Goal: Information Seeking & Learning: Check status

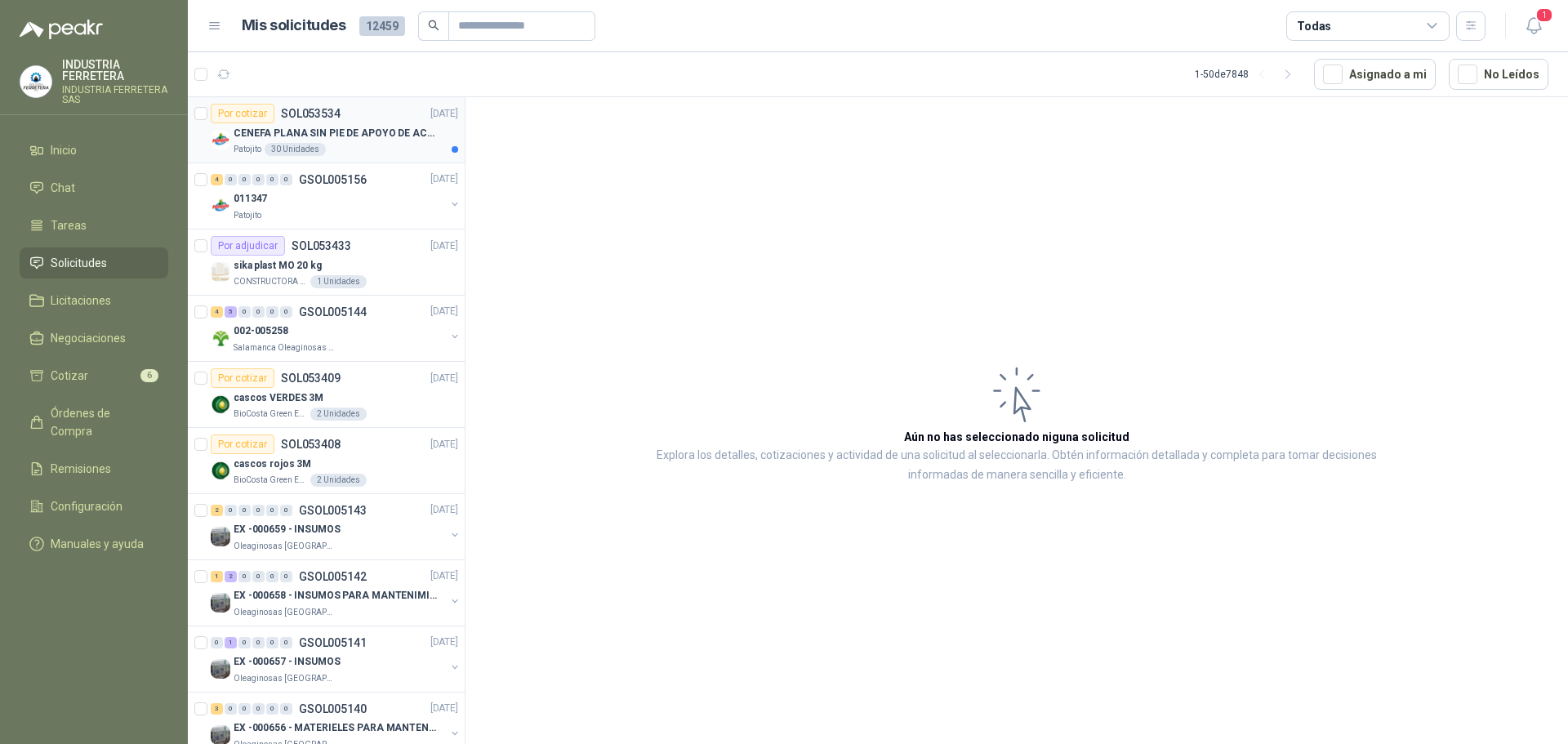
click at [299, 131] on p "CENEFA PLANA SIN PIE DE APOYO DE ACUERDO A LA IMAGEN ADJUNTA" at bounding box center [336, 134] width 204 height 16
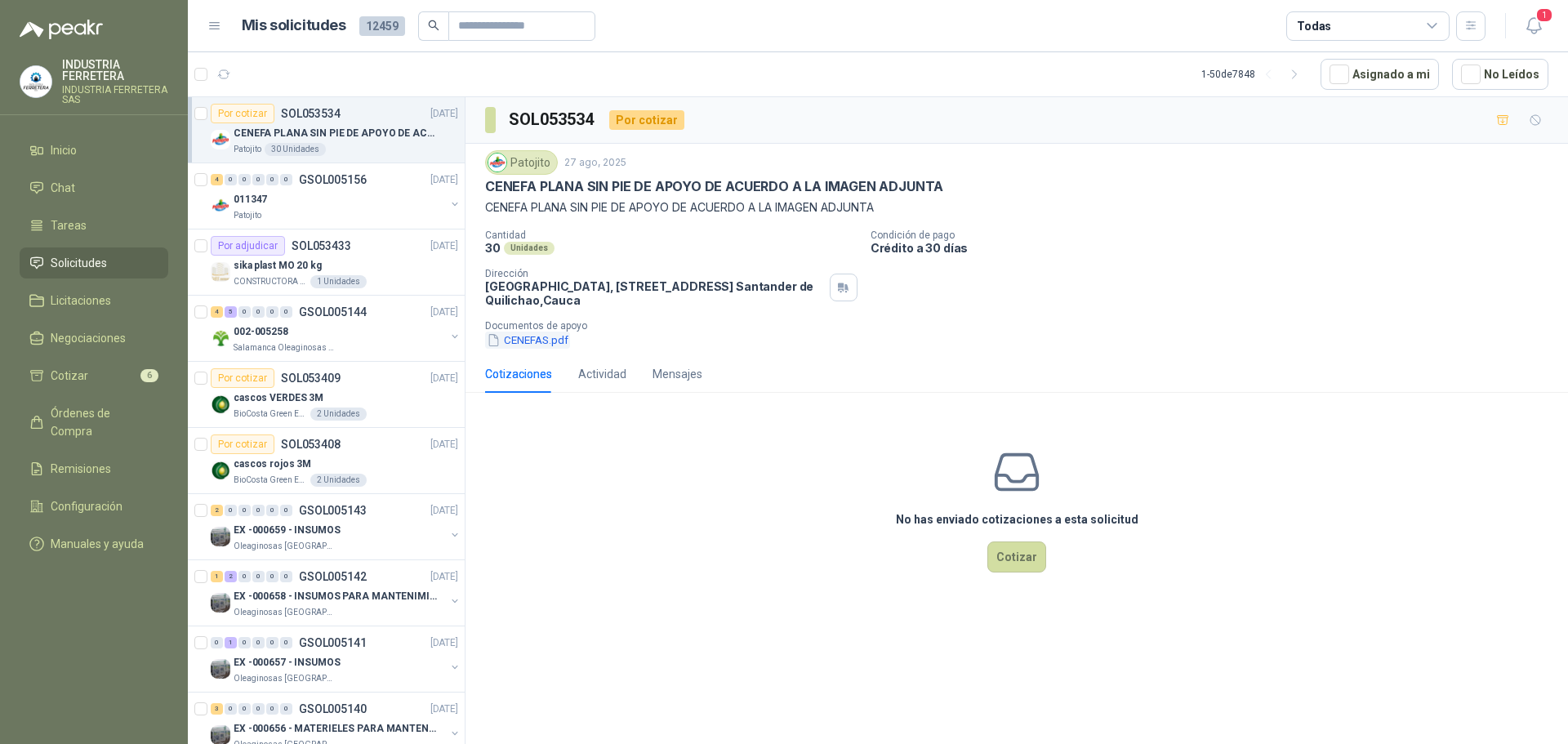
click at [521, 342] on button "CENEFAS.pdf" at bounding box center [528, 341] width 85 height 18
click at [327, 193] on div "011347" at bounding box center [340, 200] width 211 height 20
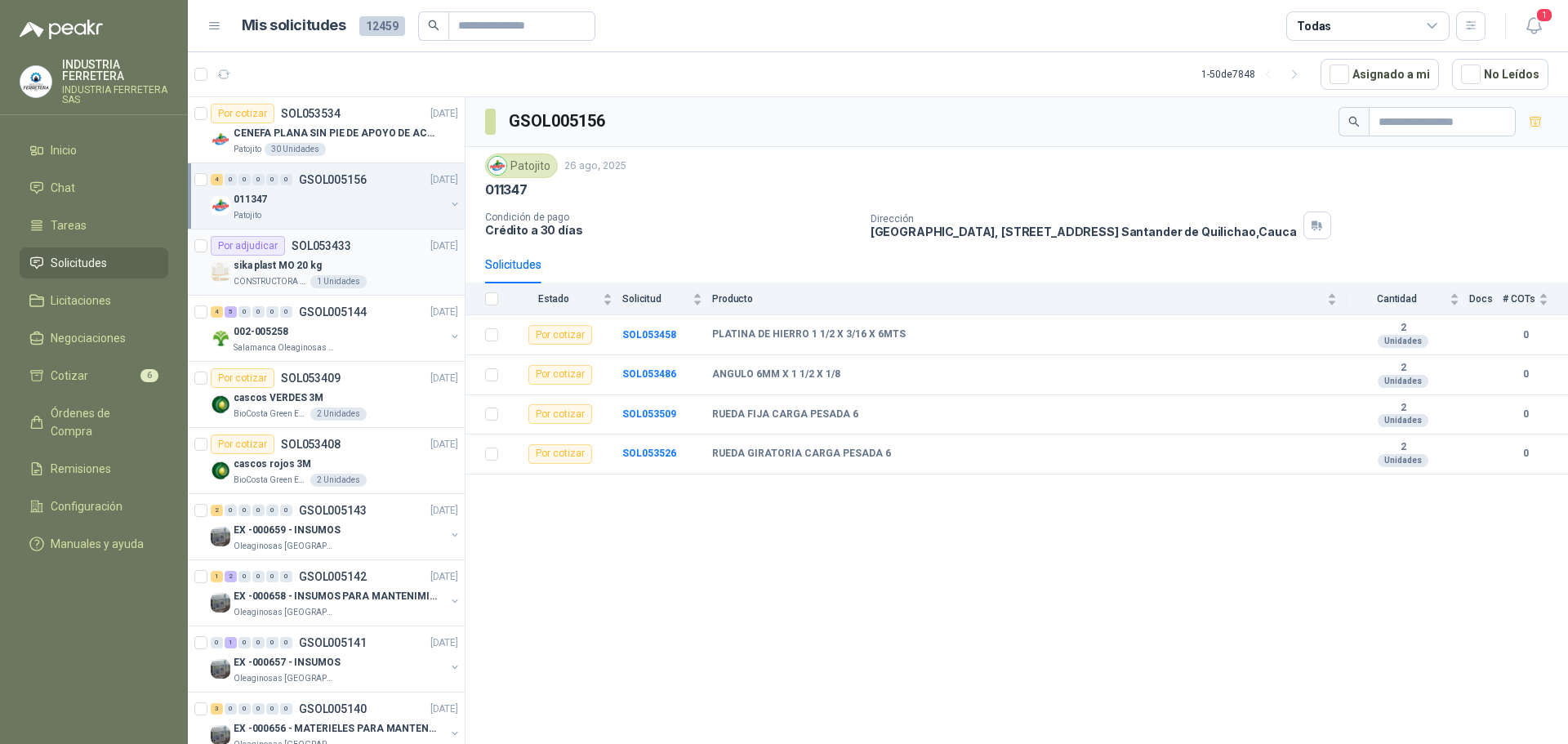
click at [382, 259] on div "sika plast MO 20 kg" at bounding box center [346, 265] width 224 height 20
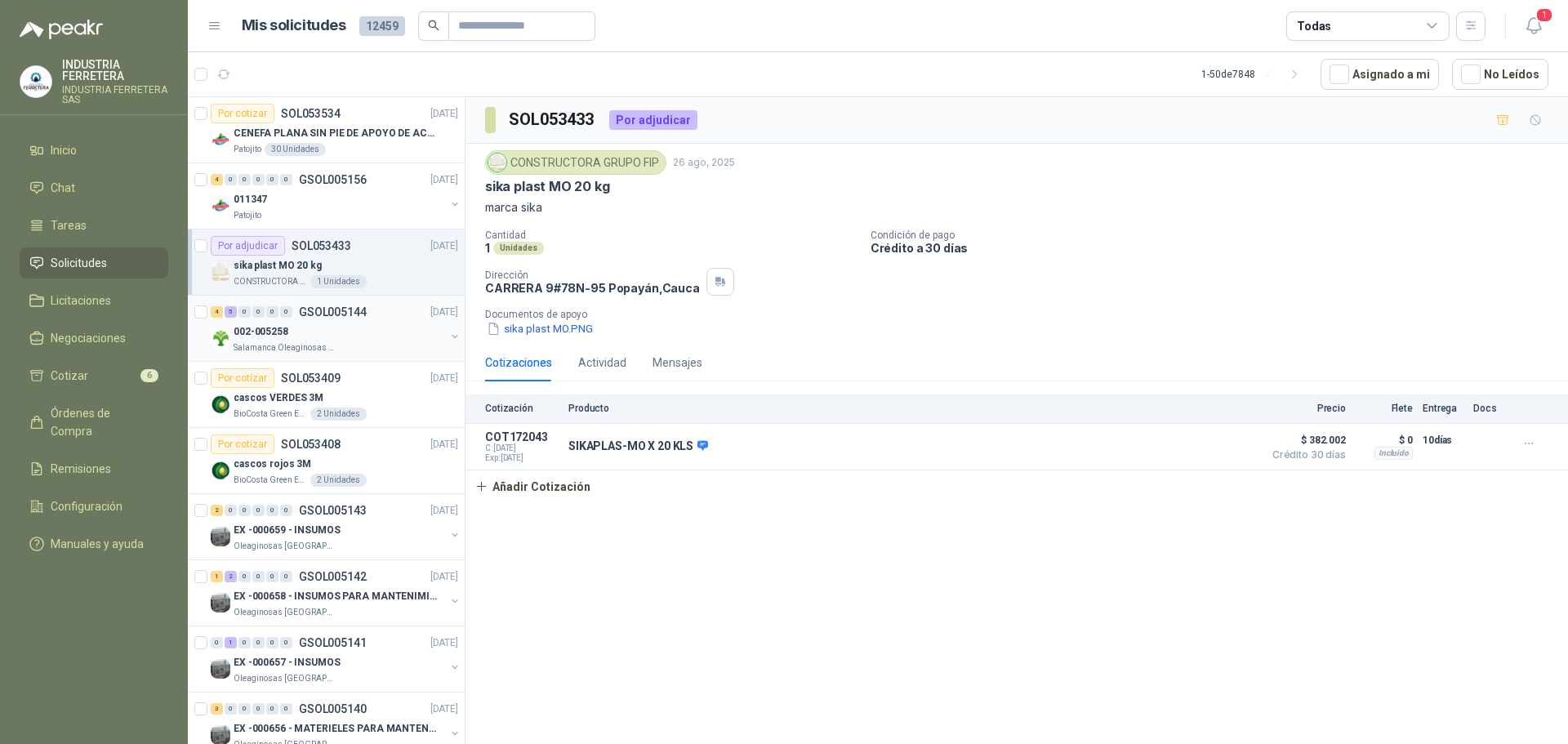
click at [431, 318] on p "[DATE]" at bounding box center [444, 312] width 27 height 16
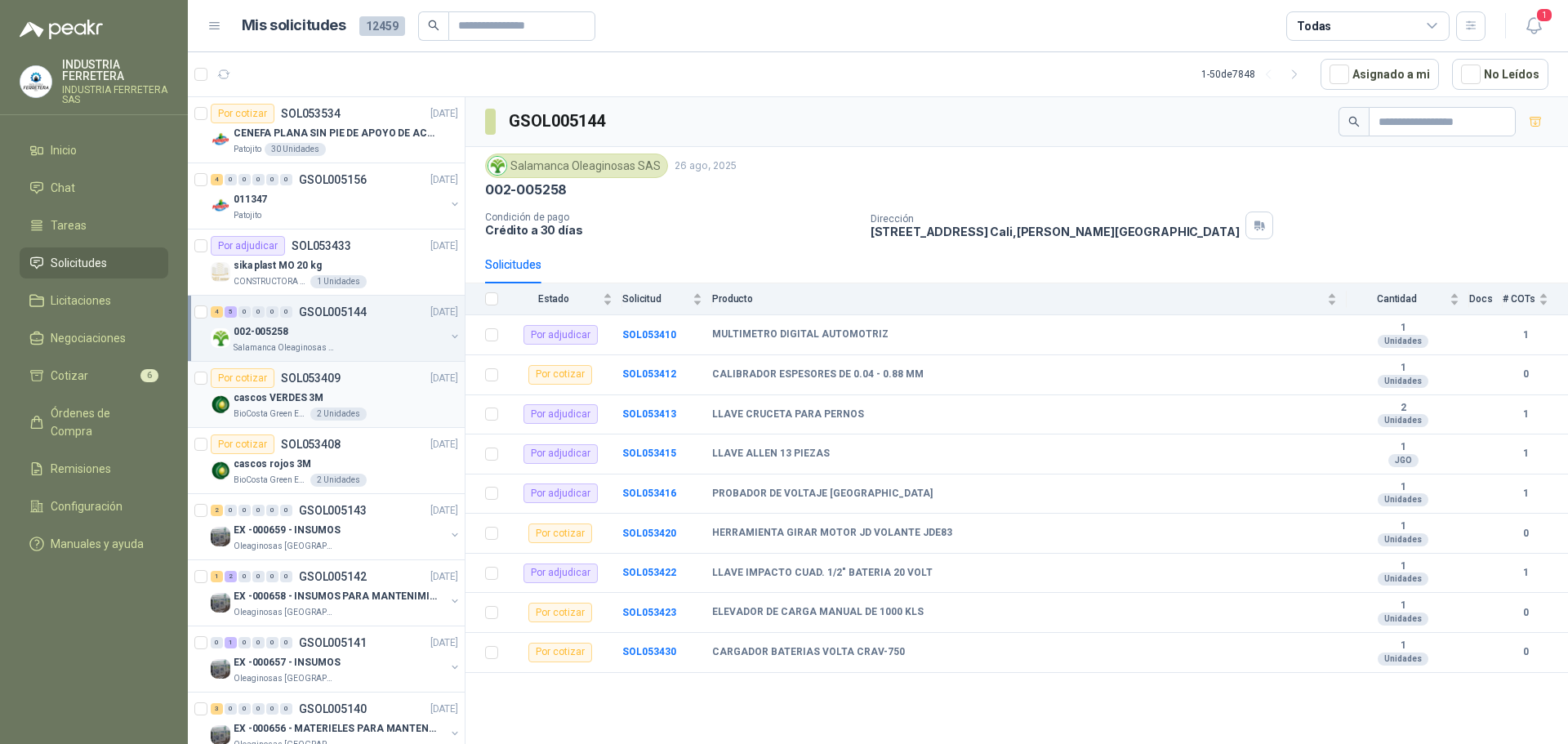
click at [365, 395] on div "cascos VERDES 3M" at bounding box center [346, 397] width 224 height 20
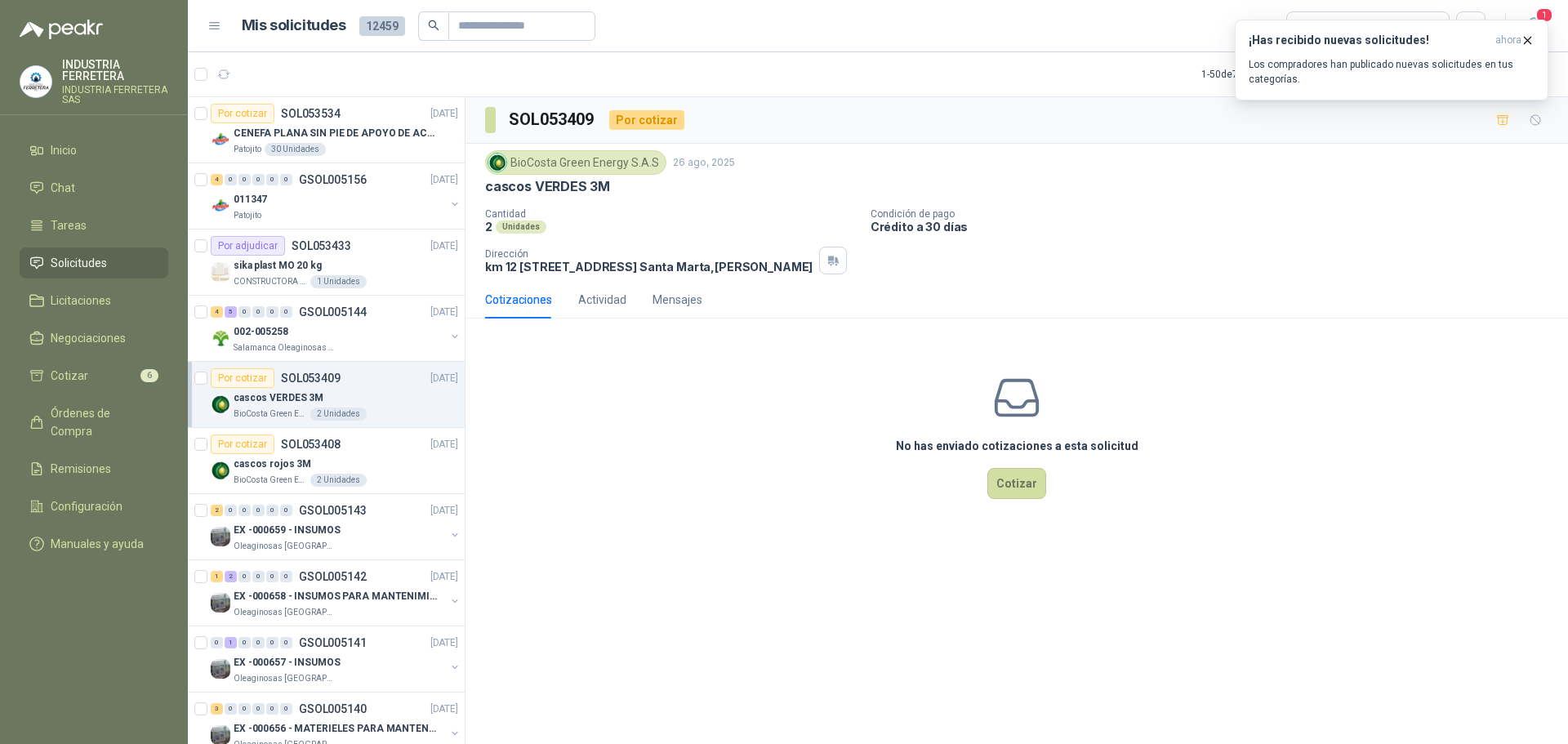
click at [114, 259] on li "Solicitudes" at bounding box center [94, 263] width 129 height 18
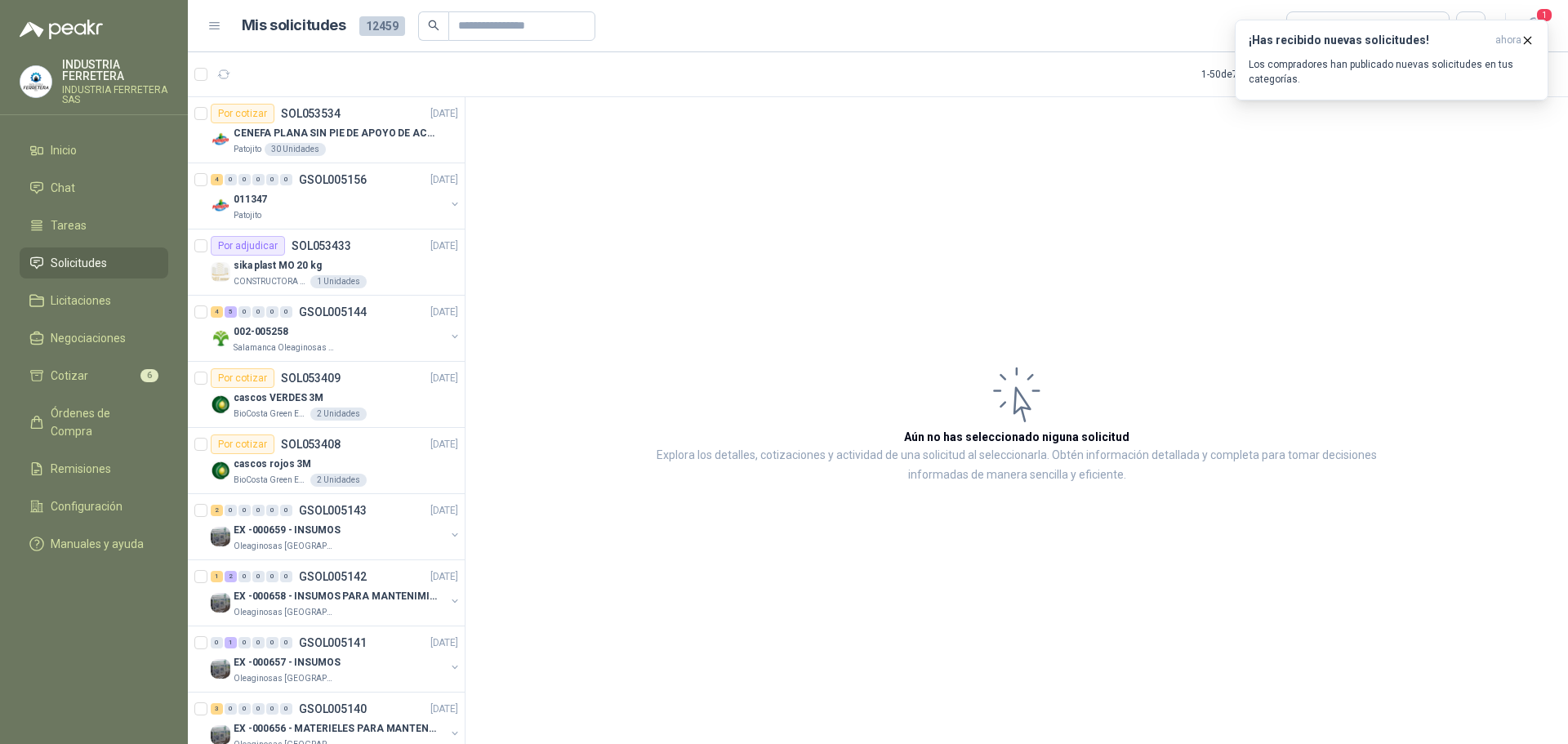
click at [114, 259] on li "Solicitudes" at bounding box center [94, 263] width 129 height 18
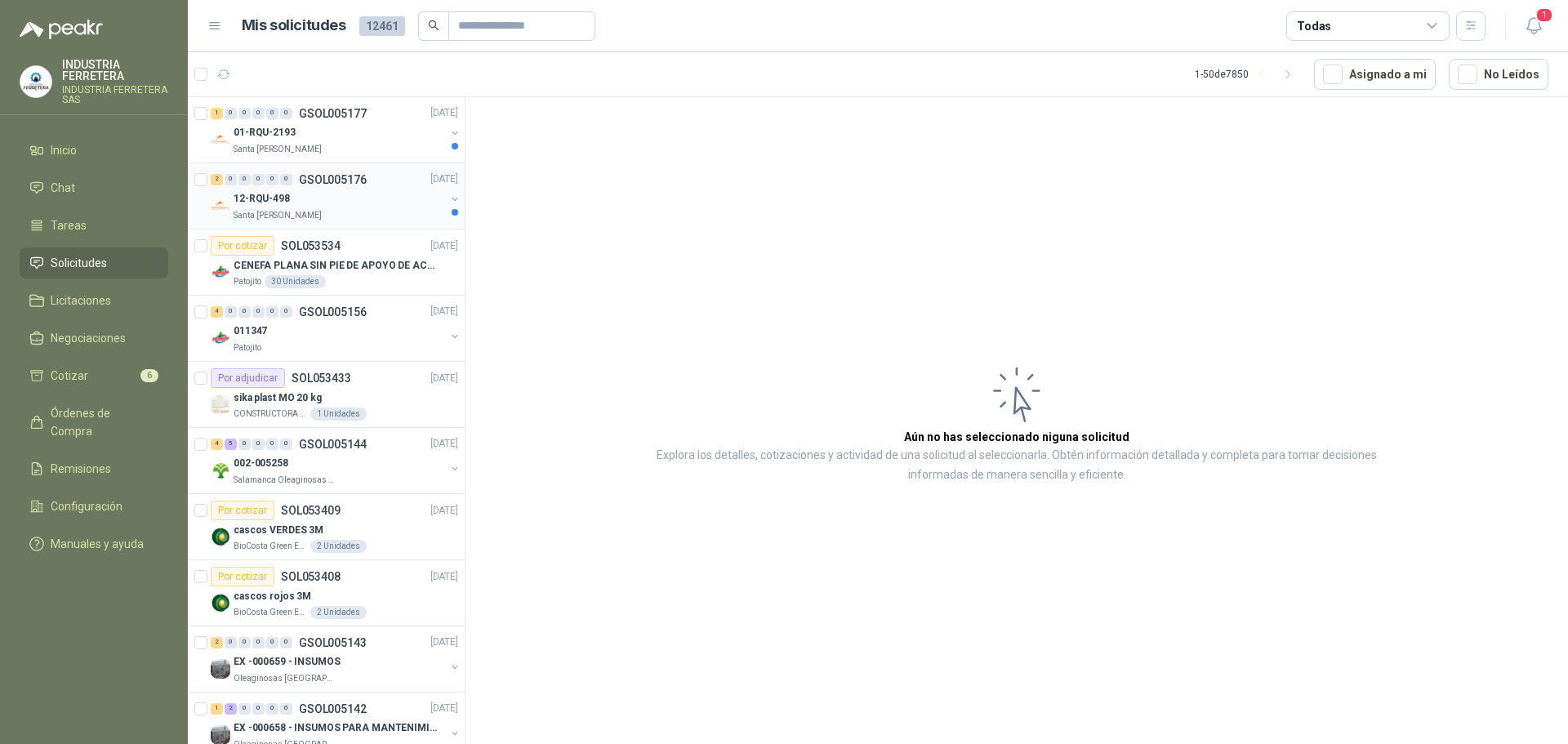
click at [363, 200] on div "12-RQU-498" at bounding box center [340, 200] width 211 height 20
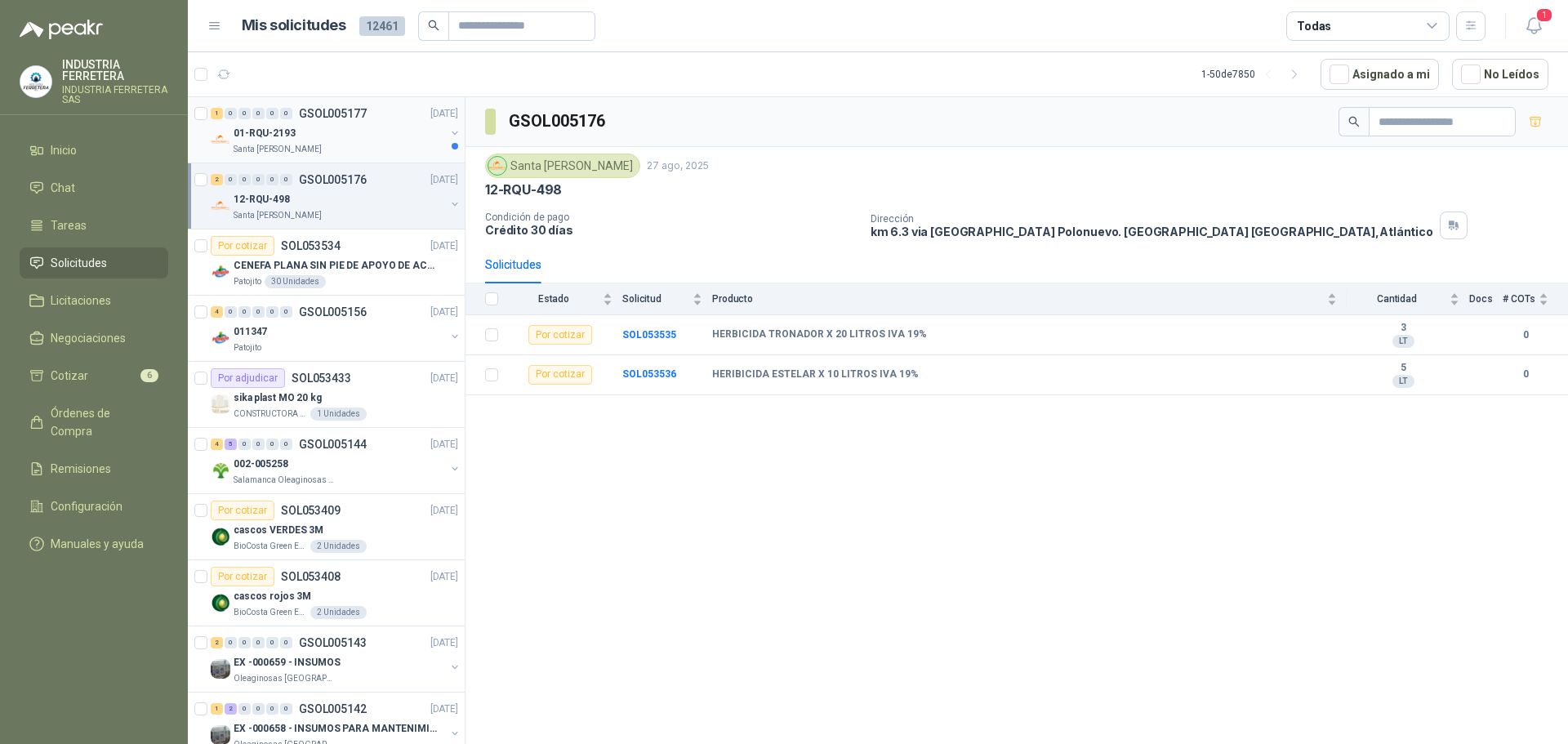
click at [294, 137] on p "01-RQU-2193" at bounding box center [264, 134] width 62 height 16
